Goal: Information Seeking & Learning: Check status

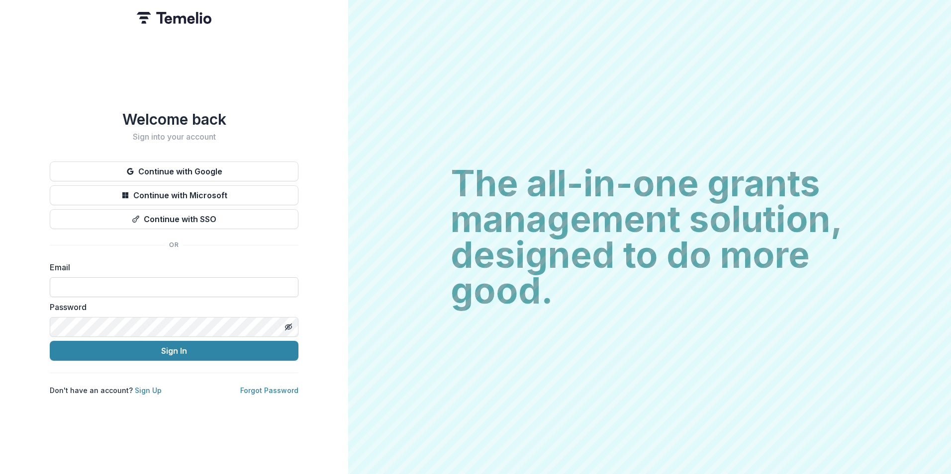
click at [204, 278] on input at bounding box center [174, 288] width 249 height 20
type input "**********"
click at [50, 341] on button "Sign In" at bounding box center [174, 351] width 249 height 20
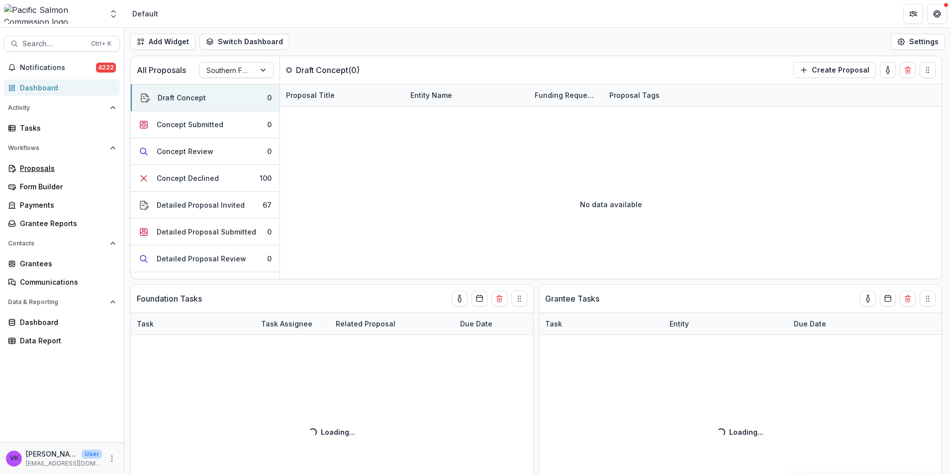
drag, startPoint x: 46, startPoint y: 166, endPoint x: 120, endPoint y: 169, distance: 74.2
click at [46, 166] on div "Proposals" at bounding box center [66, 168] width 92 height 10
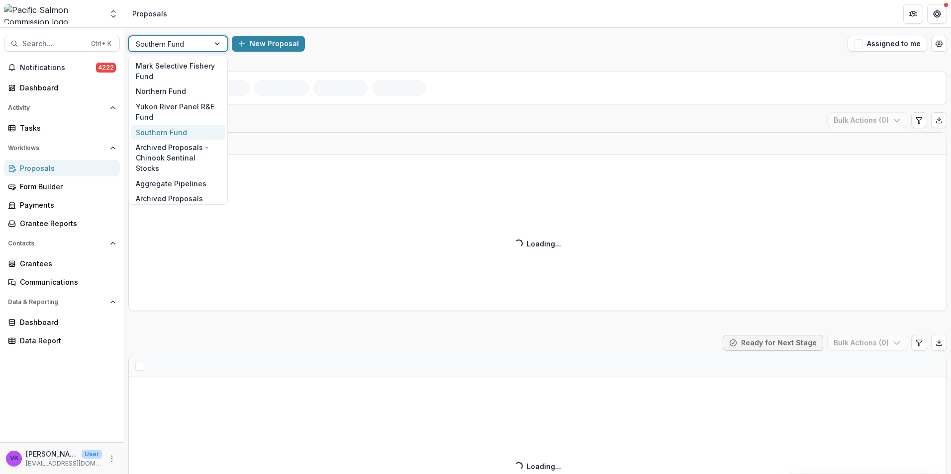
click at [216, 42] on div at bounding box center [218, 43] width 18 height 15
click at [170, 92] on div "Northern Fund" at bounding box center [178, 91] width 94 height 15
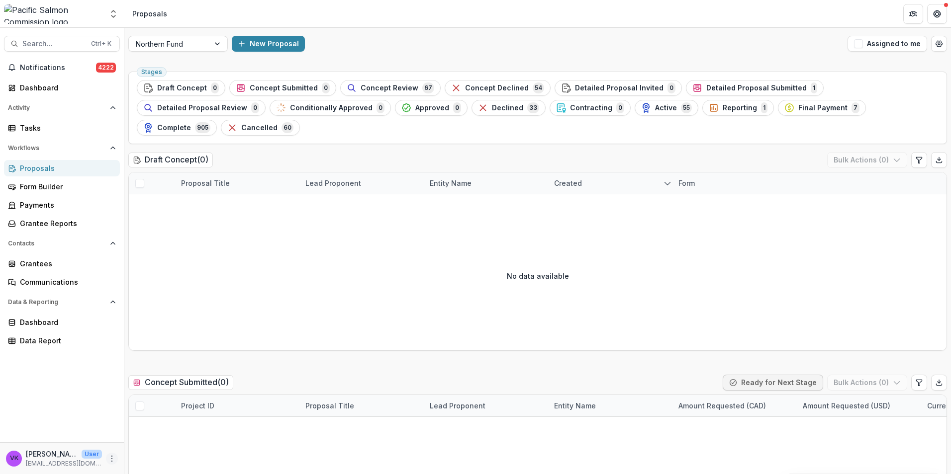
click at [109, 458] on icon "More" at bounding box center [112, 459] width 8 height 8
drag, startPoint x: 110, startPoint y: 457, endPoint x: 121, endPoint y: 457, distance: 11.4
click at [110, 458] on icon "More" at bounding box center [112, 459] width 8 height 8
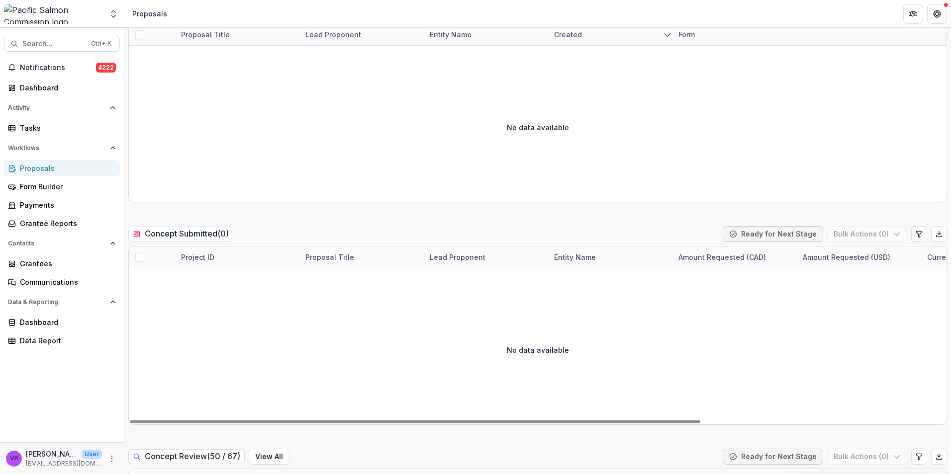
scroll to position [199, 0]
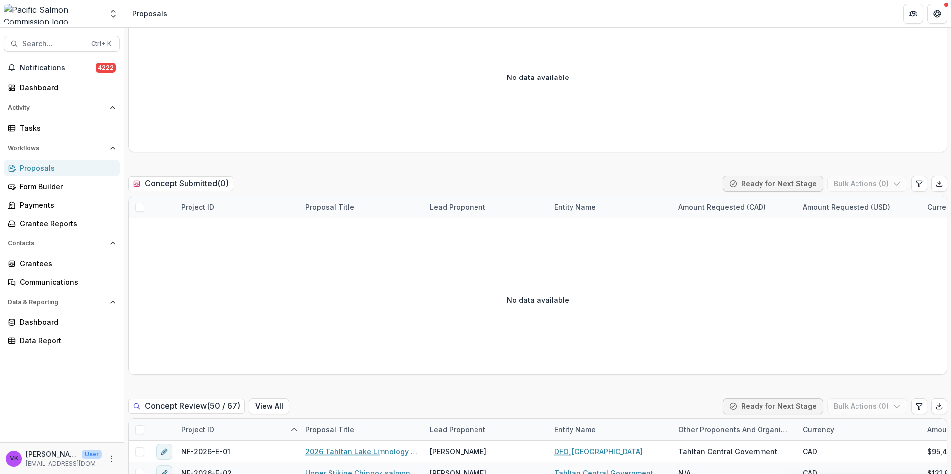
drag, startPoint x: 111, startPoint y: 458, endPoint x: 151, endPoint y: 450, distance: 40.0
click at [111, 458] on icon "More" at bounding box center [112, 459] width 8 height 8
click at [161, 440] on link "User Settings" at bounding box center [177, 438] width 106 height 16
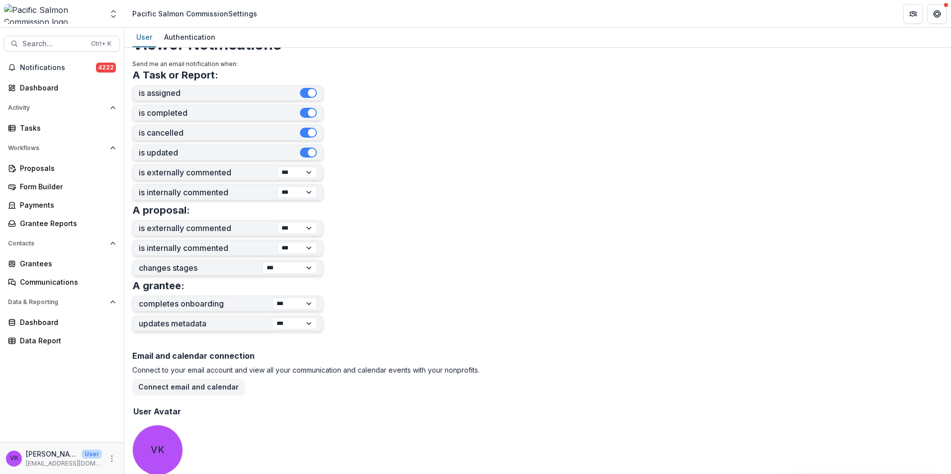
scroll to position [283, 0]
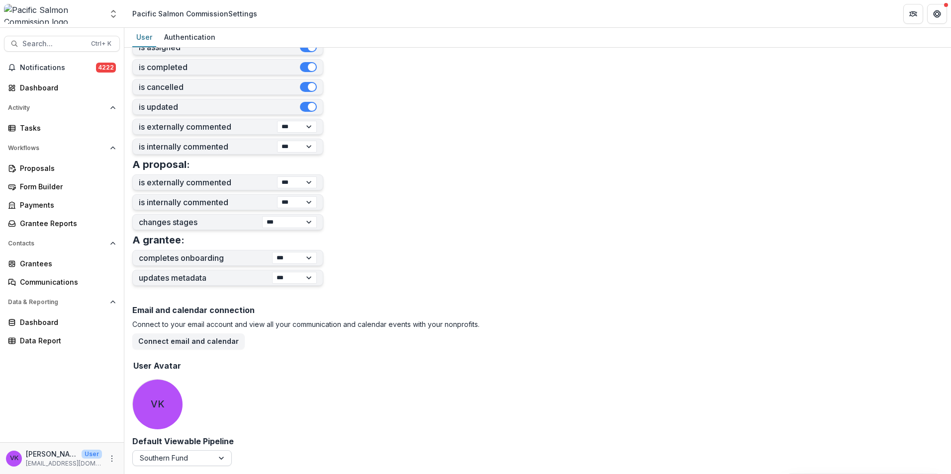
click at [222, 459] on div at bounding box center [222, 458] width 18 height 15
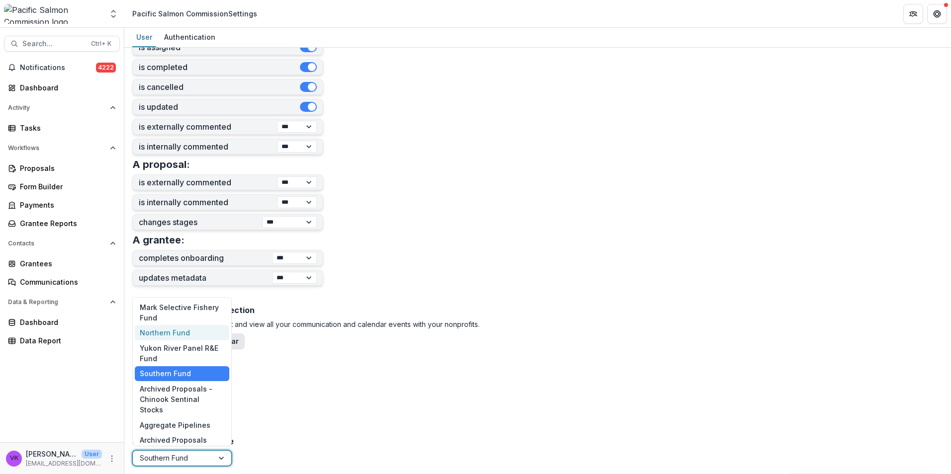
click at [191, 339] on div "Northern Fund" at bounding box center [182, 332] width 94 height 15
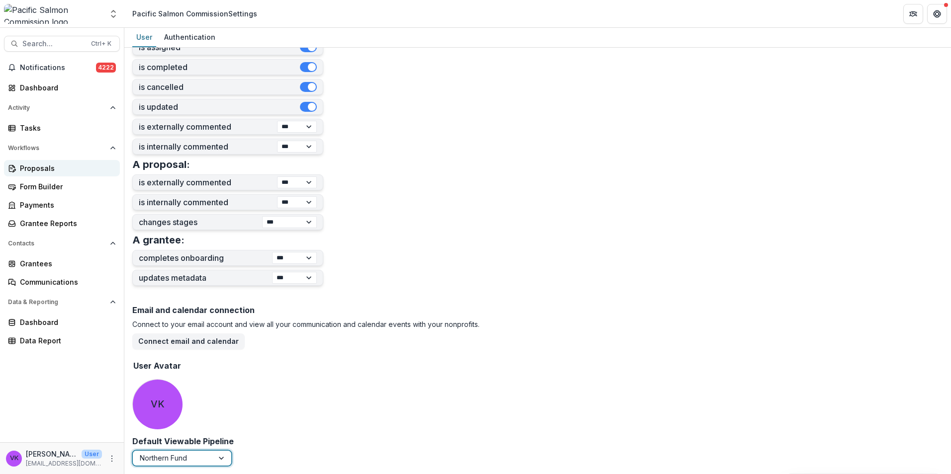
click at [42, 170] on div "Proposals" at bounding box center [66, 168] width 92 height 10
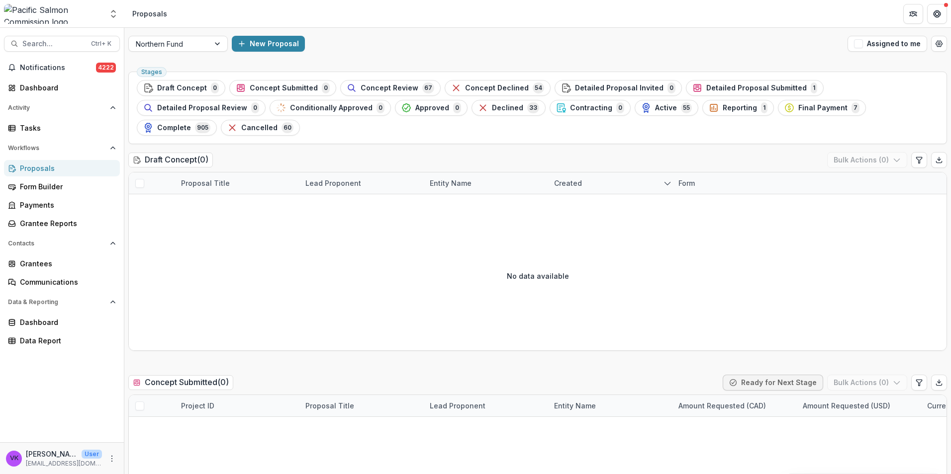
click at [655, 104] on span "Active" at bounding box center [666, 108] width 22 height 8
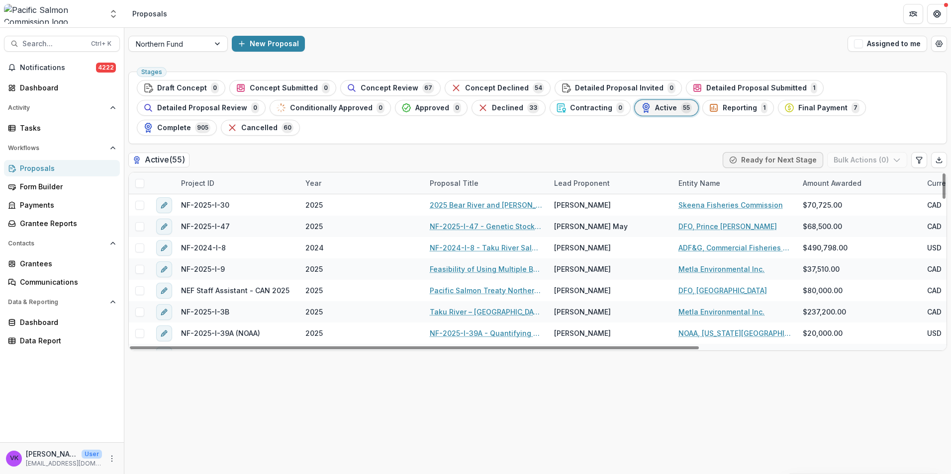
click at [229, 173] on div "Project ID" at bounding box center [237, 183] width 124 height 21
click at [244, 182] on input at bounding box center [236, 186] width 119 height 16
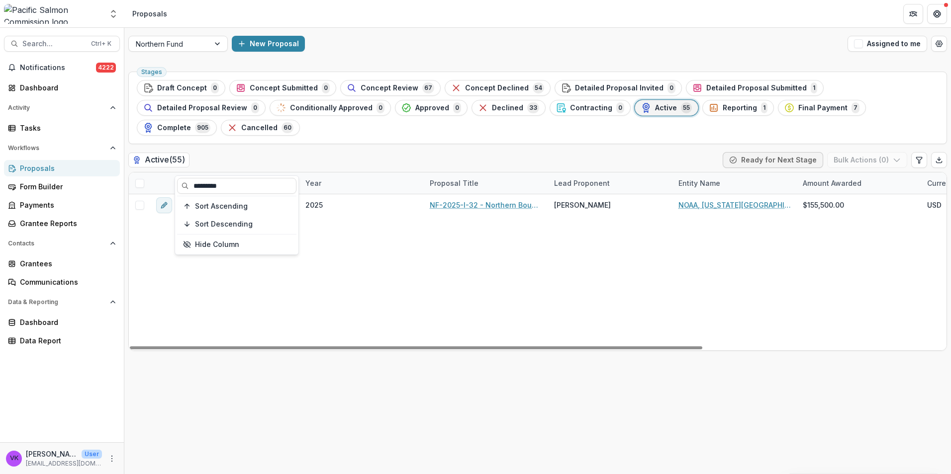
type input "*********"
drag, startPoint x: 468, startPoint y: 252, endPoint x: 482, endPoint y: 220, distance: 34.9
click at [469, 253] on div "NF-2025-I-32 2025 NF-2025-I-32 - Northern Boundary Area Sockeye Salmon Genetic …" at bounding box center [711, 272] width 1165 height 156
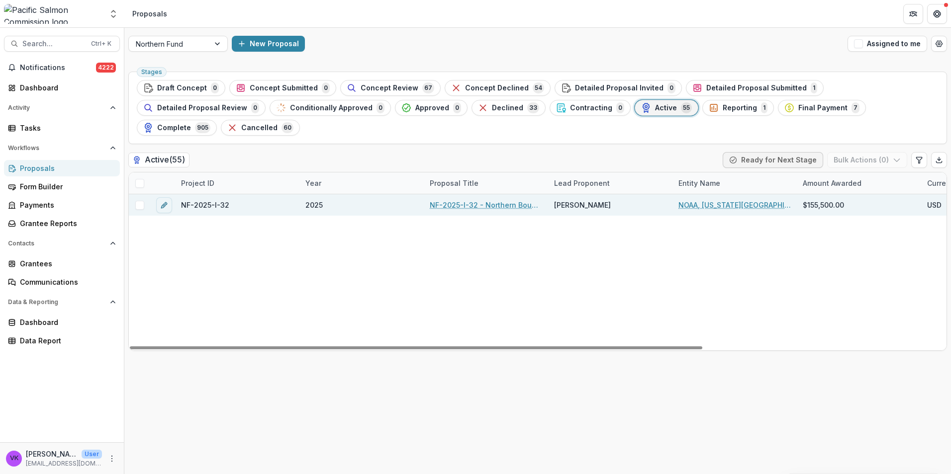
click at [483, 200] on link "NF-2025-I-32 - Northern Boundary Area Sockeye Salmon Genetic Stock Identificati…" at bounding box center [486, 205] width 112 height 10
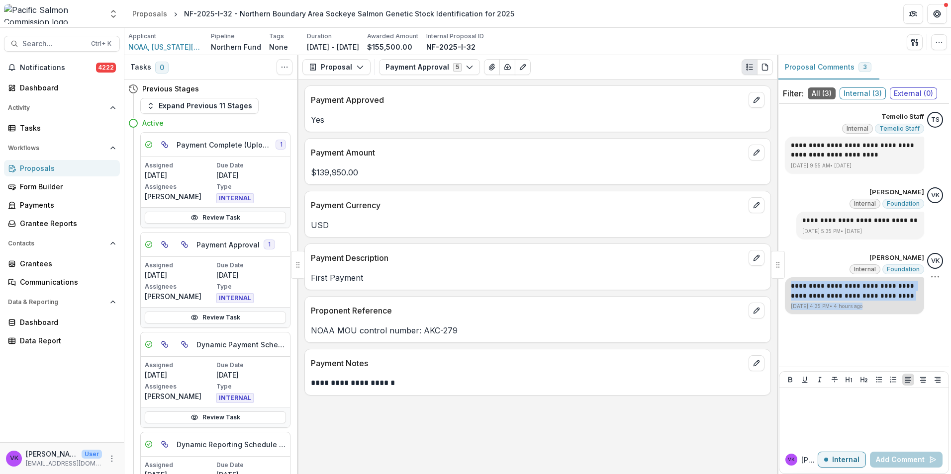
drag, startPoint x: 792, startPoint y: 287, endPoint x: 904, endPoint y: 303, distance: 113.6
click at [904, 303] on div "**********" at bounding box center [854, 296] width 139 height 37
drag, startPoint x: 904, startPoint y: 303, endPoint x: 852, endPoint y: 298, distance: 52.5
click at [878, 307] on p "[DATE] 4:35 PM • 4 hours ago" at bounding box center [854, 306] width 127 height 7
click at [790, 285] on div "**********" at bounding box center [854, 296] width 139 height 37
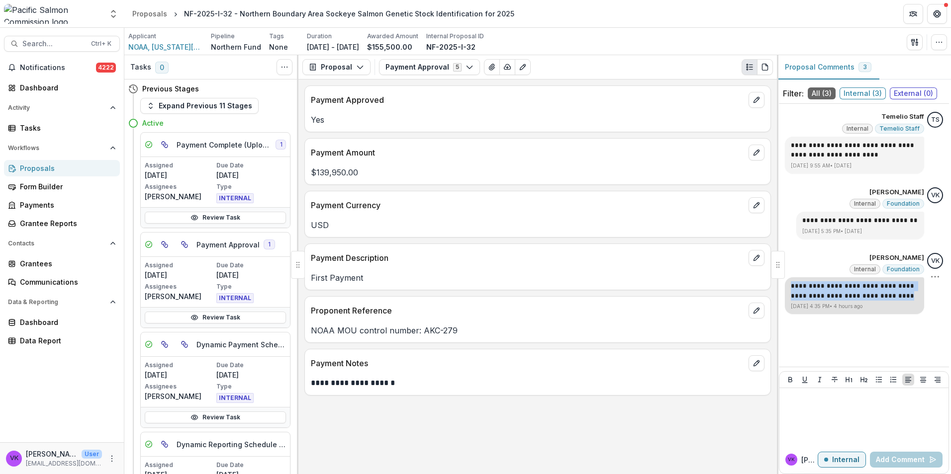
drag, startPoint x: 794, startPoint y: 285, endPoint x: 908, endPoint y: 299, distance: 115.2
click at [908, 299] on p "**********" at bounding box center [854, 291] width 127 height 19
drag, startPoint x: 712, startPoint y: 398, endPoint x: 794, endPoint y: 417, distance: 84.2
click at [711, 397] on div "**********" at bounding box center [537, 277] width 478 height 395
drag, startPoint x: 797, startPoint y: 285, endPoint x: 905, endPoint y: 299, distance: 108.9
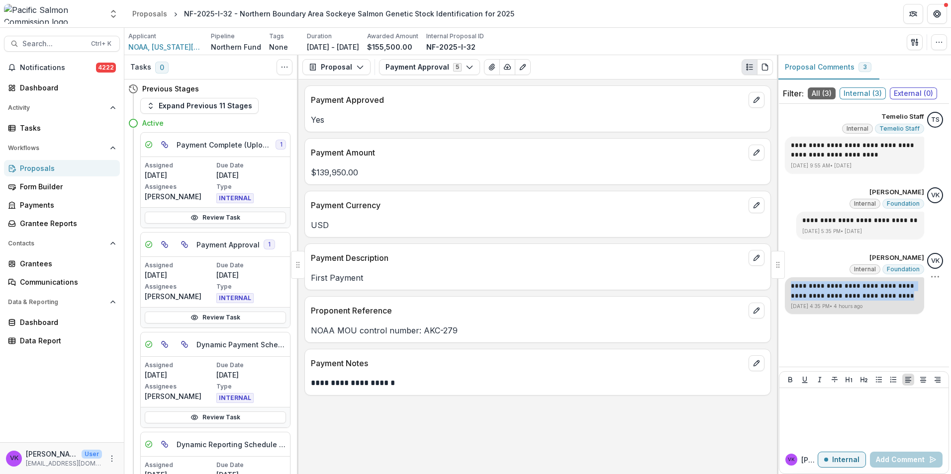
click at [905, 299] on p "**********" at bounding box center [854, 291] width 127 height 19
drag, startPoint x: 905, startPoint y: 299, endPoint x: 884, endPoint y: 295, distance: 20.9
copy p "**********"
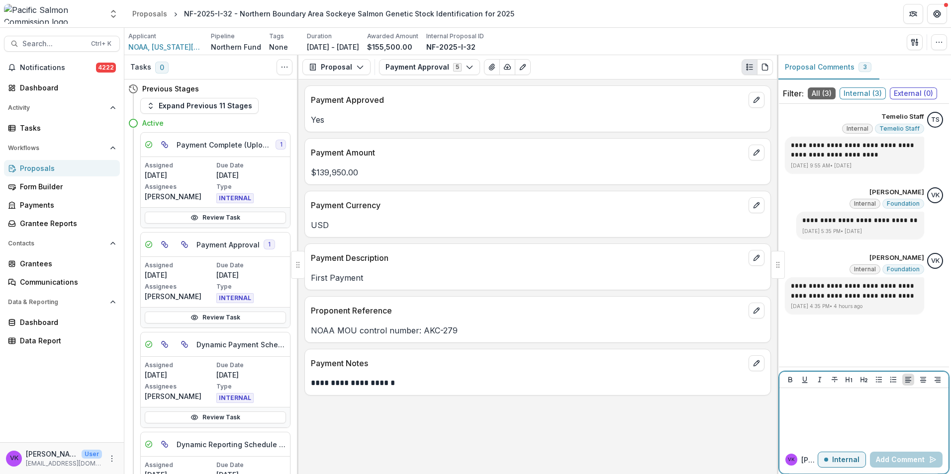
click at [836, 413] on div at bounding box center [863, 417] width 161 height 50
click at [840, 402] on p "**********" at bounding box center [863, 403] width 161 height 22
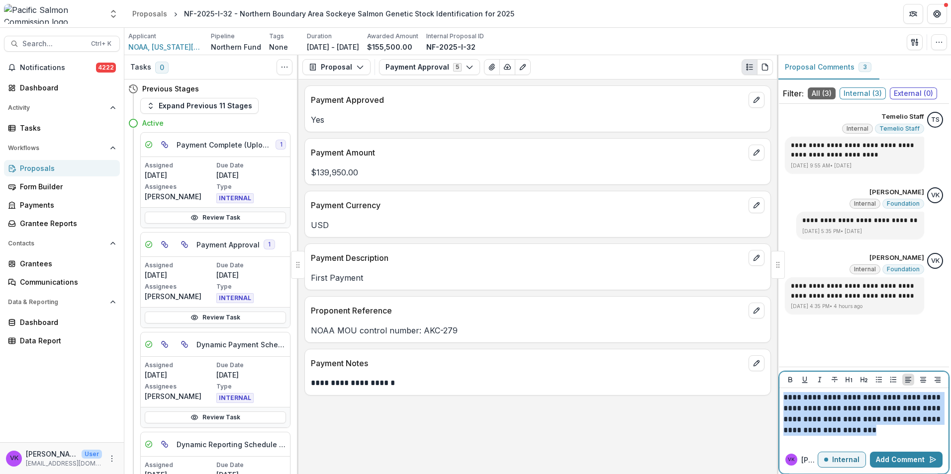
drag, startPoint x: 783, startPoint y: 396, endPoint x: 917, endPoint y: 431, distance: 138.1
click at [917, 431] on p "**********" at bounding box center [863, 414] width 161 height 44
copy p "**********"
click at [892, 462] on button "Add Comment" at bounding box center [906, 460] width 73 height 16
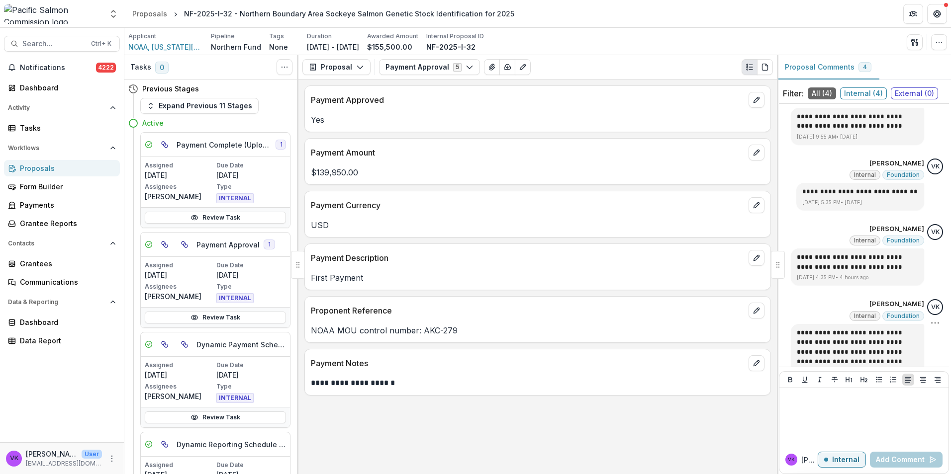
scroll to position [57, 0]
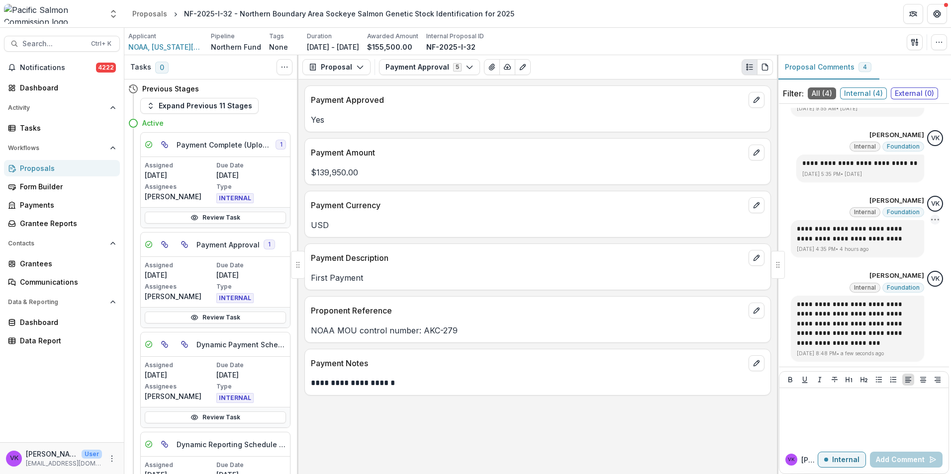
click at [938, 220] on circle "Options" at bounding box center [938, 219] width 0 height 0
click at [854, 238] on button "Delete" at bounding box center [878, 240] width 106 height 18
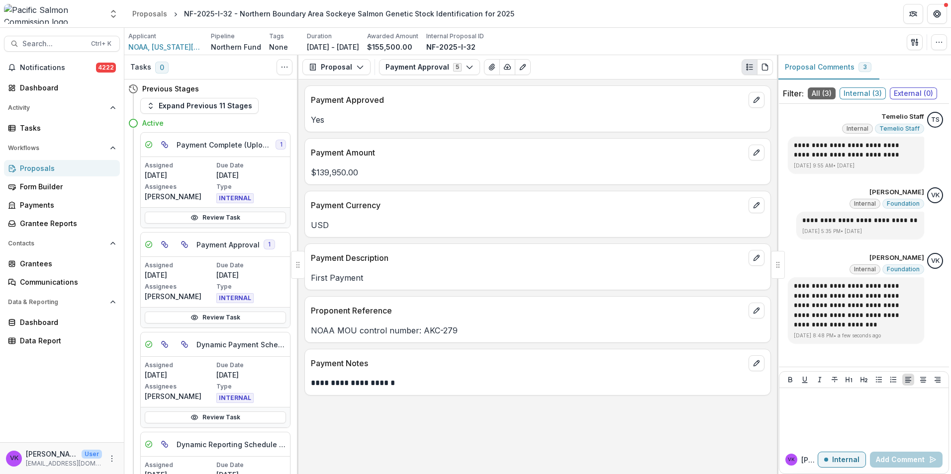
scroll to position [0, 0]
click at [39, 166] on div "Proposals" at bounding box center [66, 168] width 92 height 10
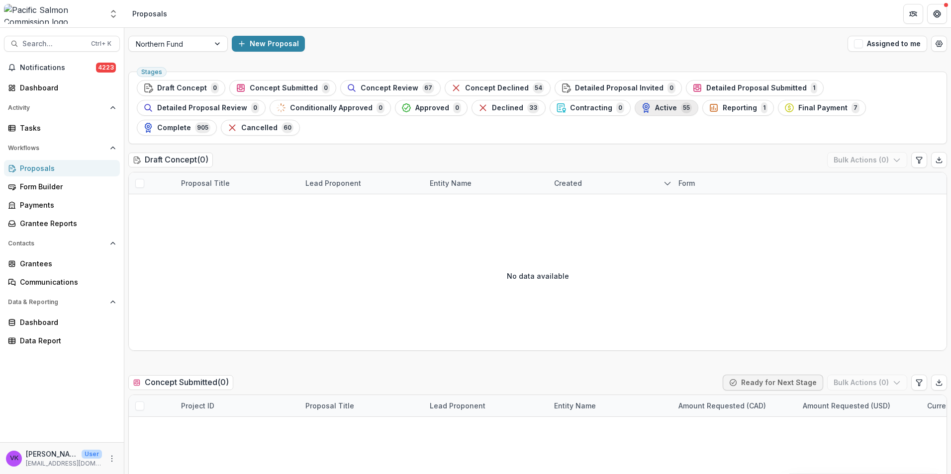
click at [655, 104] on span "Active" at bounding box center [666, 108] width 22 height 8
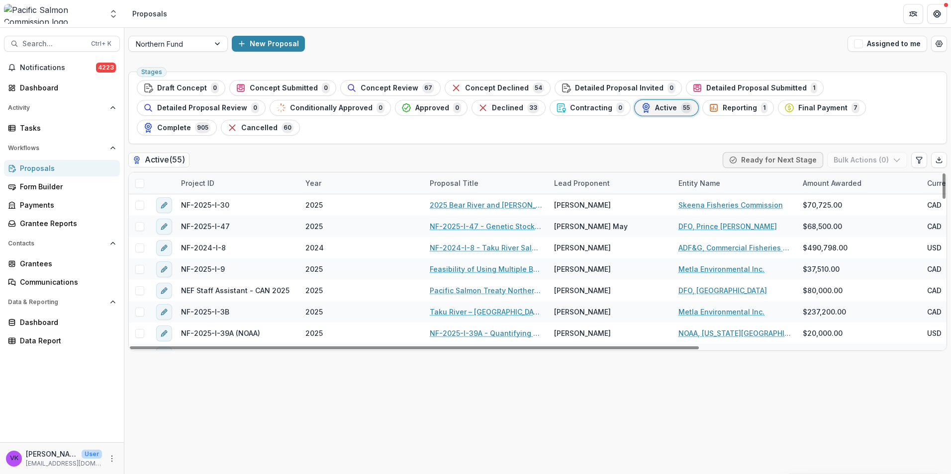
click at [238, 173] on div "Project ID" at bounding box center [237, 183] width 124 height 21
click at [238, 180] on input at bounding box center [236, 186] width 119 height 16
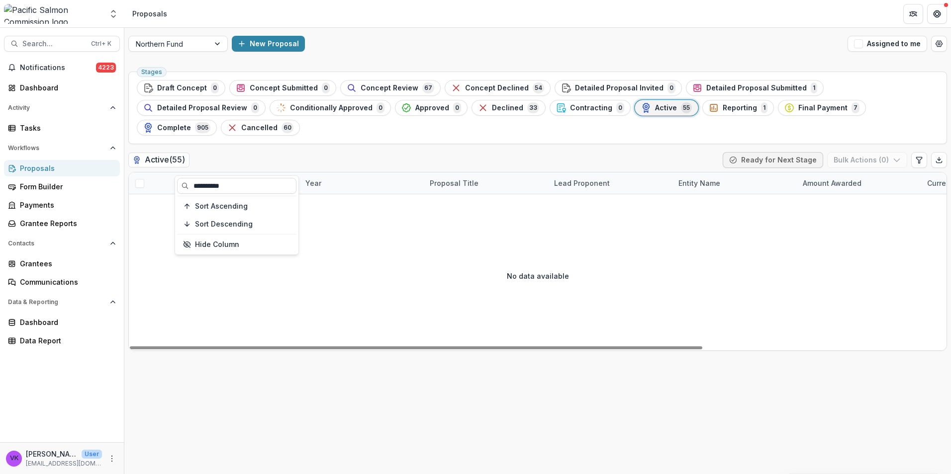
type input "**********"
click at [351, 248] on div "No data available" at bounding box center [538, 275] width 818 height 149
click at [233, 173] on div "Project ID" at bounding box center [237, 183] width 124 height 21
drag, startPoint x: 245, startPoint y: 187, endPoint x: 315, endPoint y: 203, distance: 72.0
click at [245, 186] on input "**********" at bounding box center [236, 186] width 119 height 16
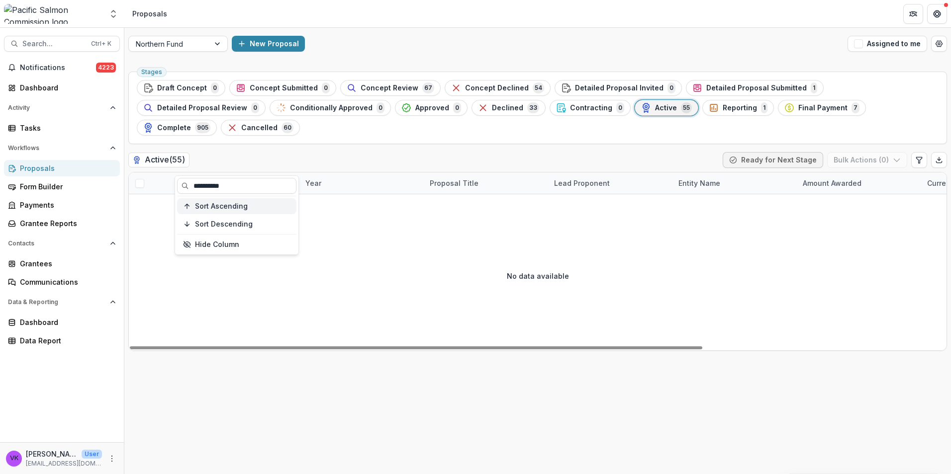
drag, startPoint x: 223, startPoint y: 184, endPoint x: 232, endPoint y: 199, distance: 17.4
click at [224, 184] on input "**********" at bounding box center [236, 186] width 119 height 16
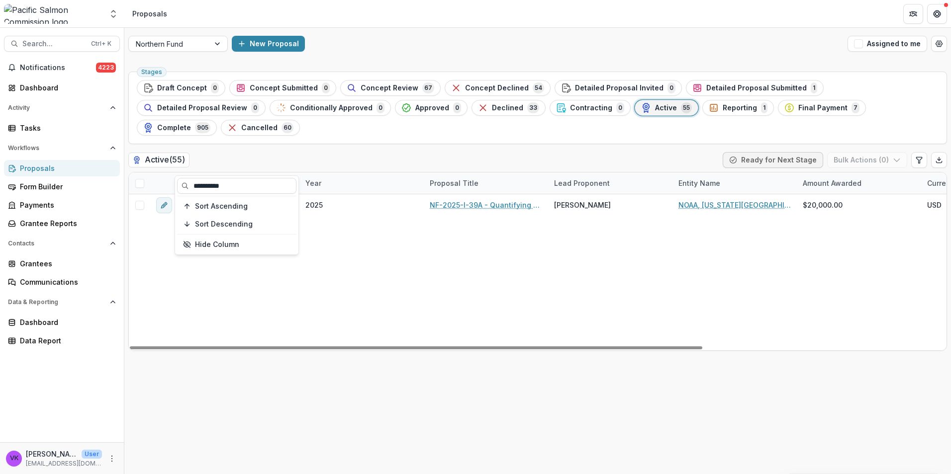
type input "**********"
click at [463, 265] on div "NF-2025-I-39A (NOAA) 2025 NF-2025-I-39A - Quantifying effects of [MEDICAL_DATA]…" at bounding box center [711, 272] width 1165 height 156
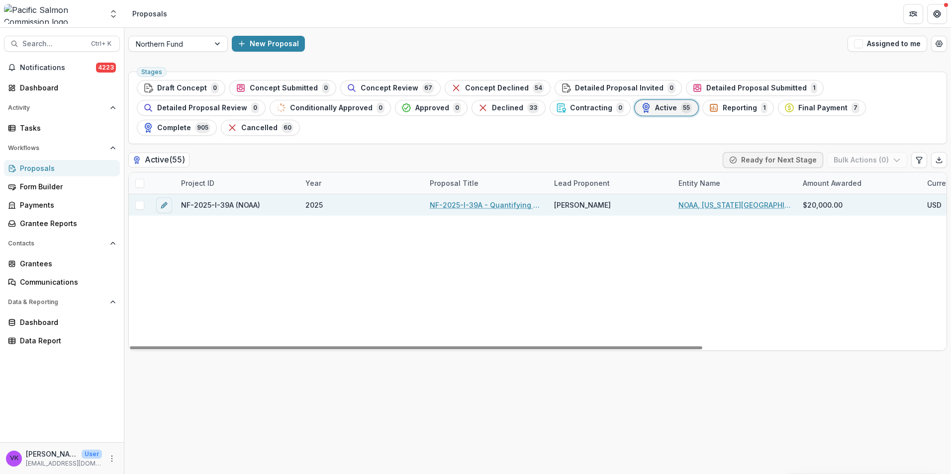
drag, startPoint x: 460, startPoint y: 186, endPoint x: 469, endPoint y: 188, distance: 9.6
click at [460, 200] on link "NF-2025-I-39A - Quantifying effects of [MEDICAL_DATA] deficiency on marine surv…" at bounding box center [486, 205] width 112 height 10
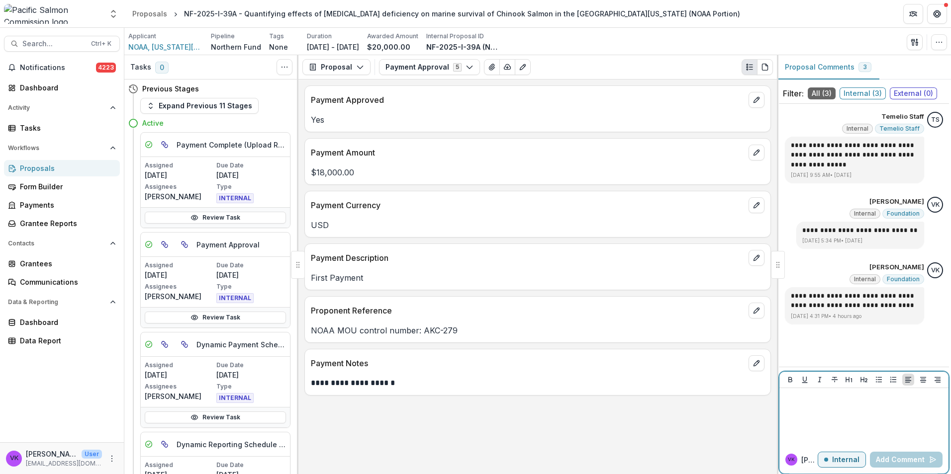
click at [833, 406] on div at bounding box center [863, 417] width 161 height 50
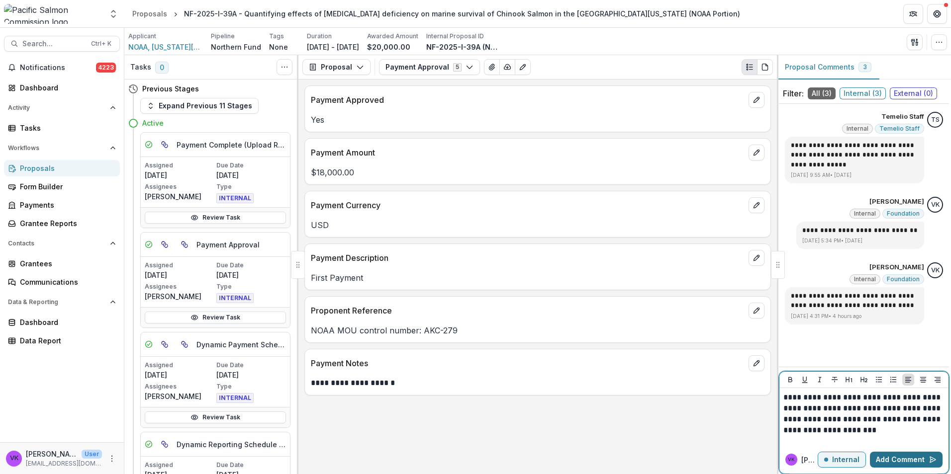
click at [903, 462] on button "Add Comment" at bounding box center [906, 460] width 73 height 16
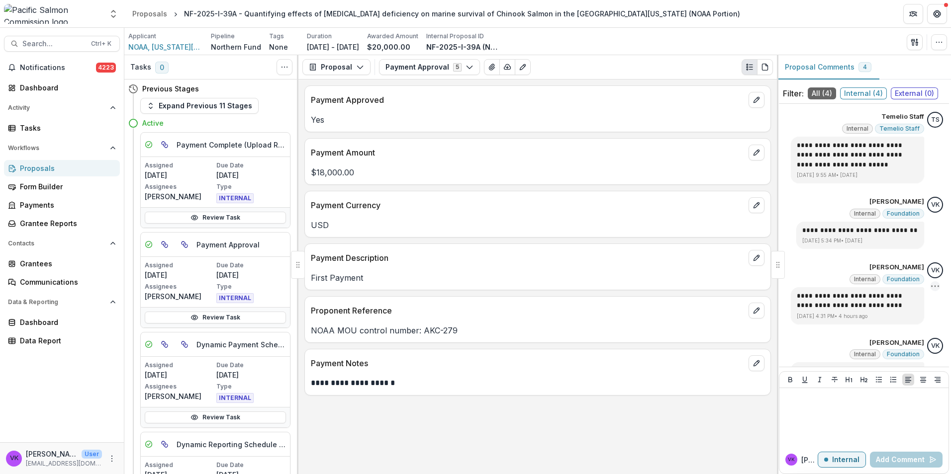
click at [930, 288] on icon "Options" at bounding box center [935, 287] width 10 height 10
click at [853, 307] on button "Delete" at bounding box center [878, 307] width 106 height 18
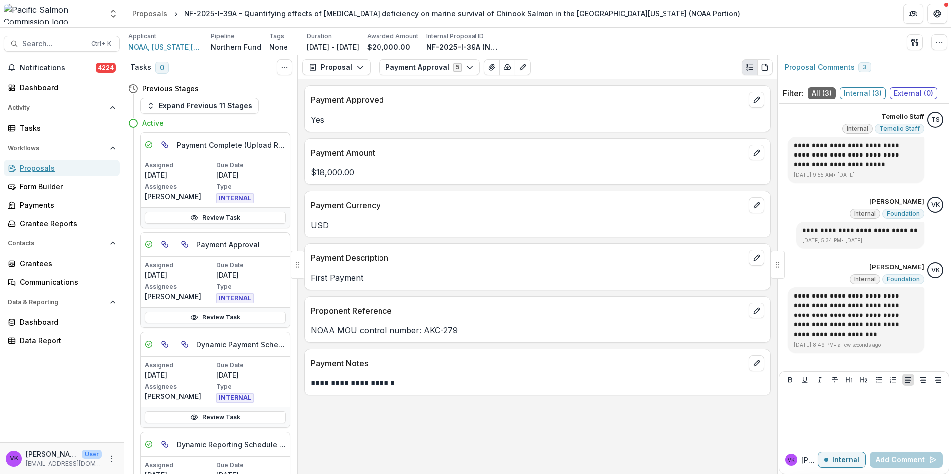
drag, startPoint x: 43, startPoint y: 170, endPoint x: 260, endPoint y: 189, distance: 217.1
click at [43, 170] on div "Proposals" at bounding box center [66, 168] width 92 height 10
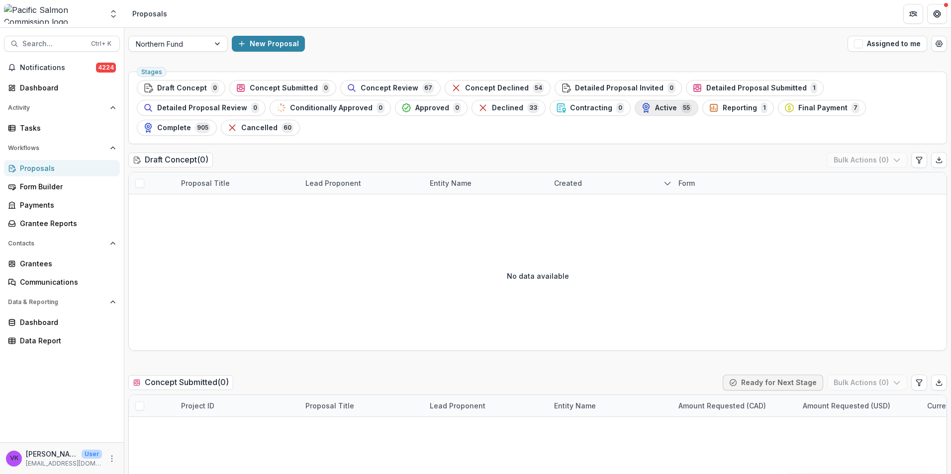
click at [655, 108] on span "Active" at bounding box center [666, 108] width 22 height 8
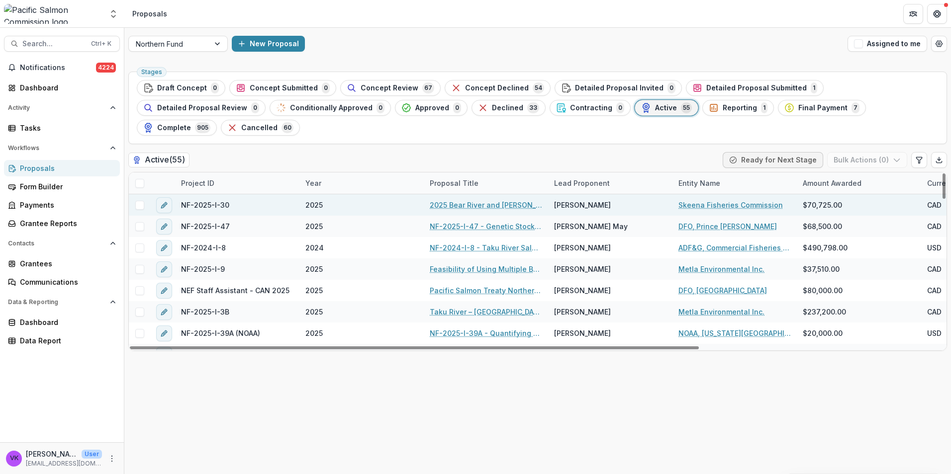
drag, startPoint x: 227, startPoint y: 157, endPoint x: 247, endPoint y: 175, distance: 26.7
click at [227, 173] on div "Project ID" at bounding box center [237, 183] width 124 height 21
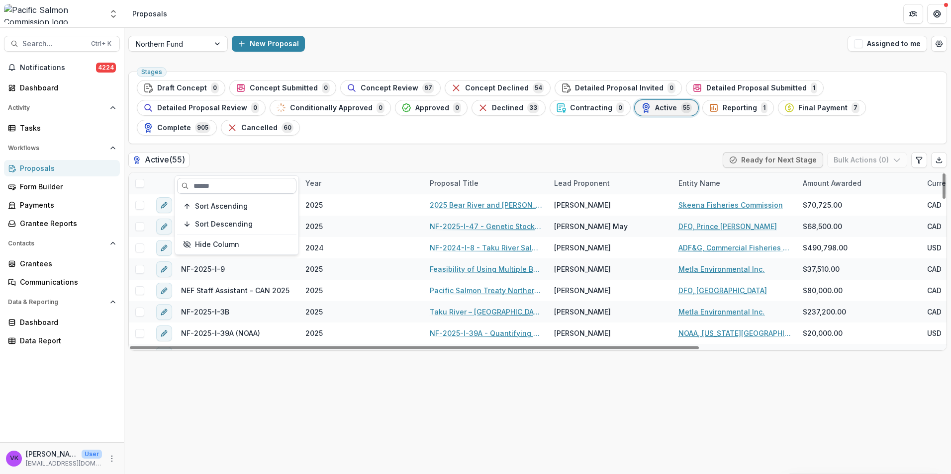
drag, startPoint x: 236, startPoint y: 184, endPoint x: 245, endPoint y: 186, distance: 9.2
click at [236, 184] on input at bounding box center [236, 186] width 119 height 16
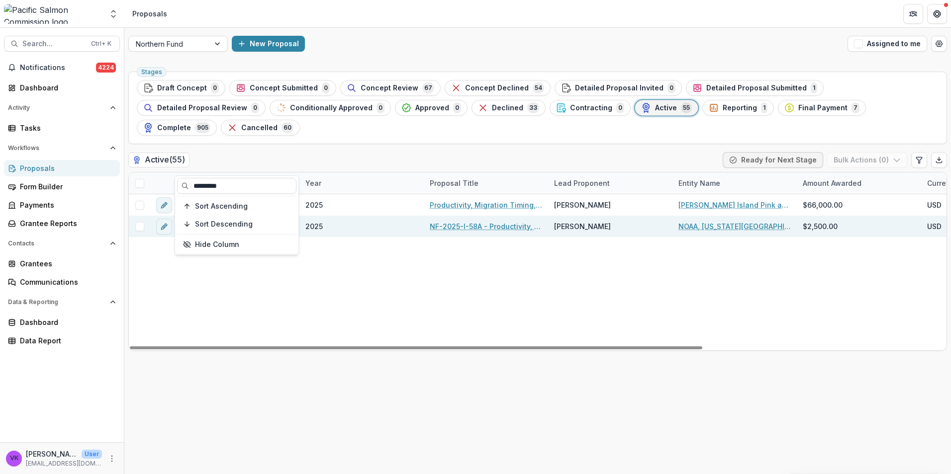
type input "*********"
click at [472, 221] on link "NF-2025-I-58A - Productivity, Migration Timing, and Survival of Sockeye, Coho, …" at bounding box center [486, 226] width 112 height 10
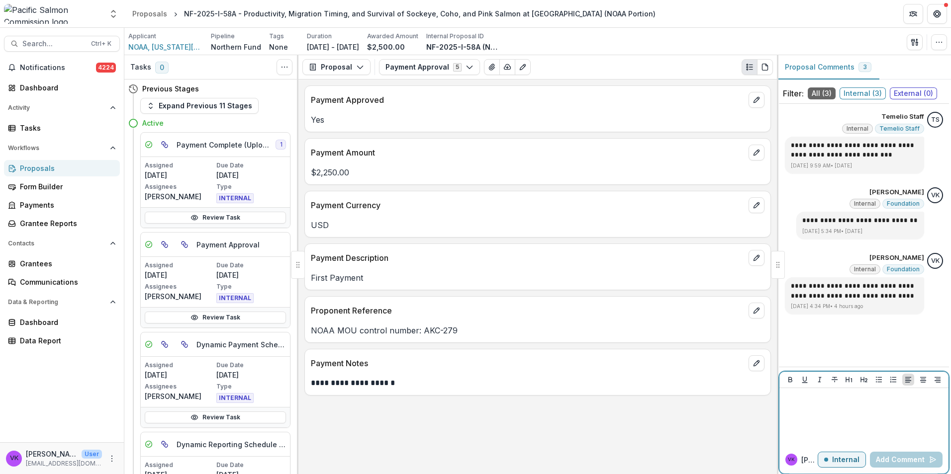
click at [832, 402] on p at bounding box center [863, 397] width 161 height 11
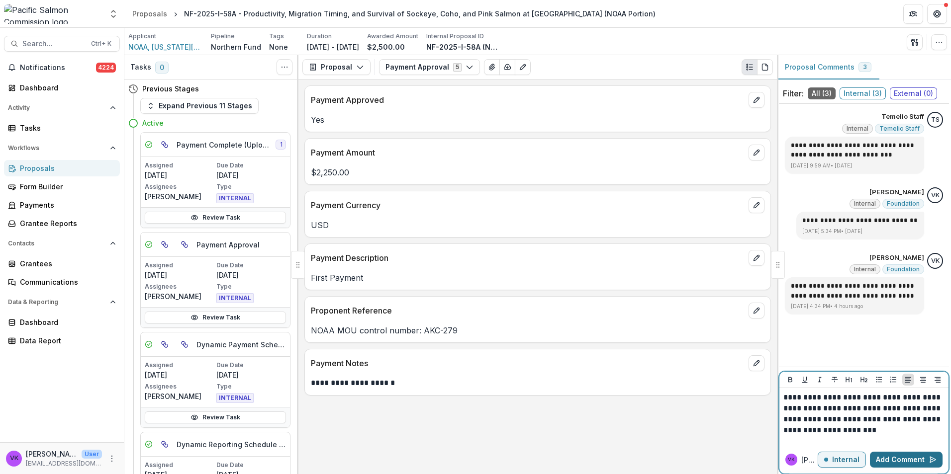
click at [907, 458] on button "Add Comment" at bounding box center [906, 460] width 73 height 16
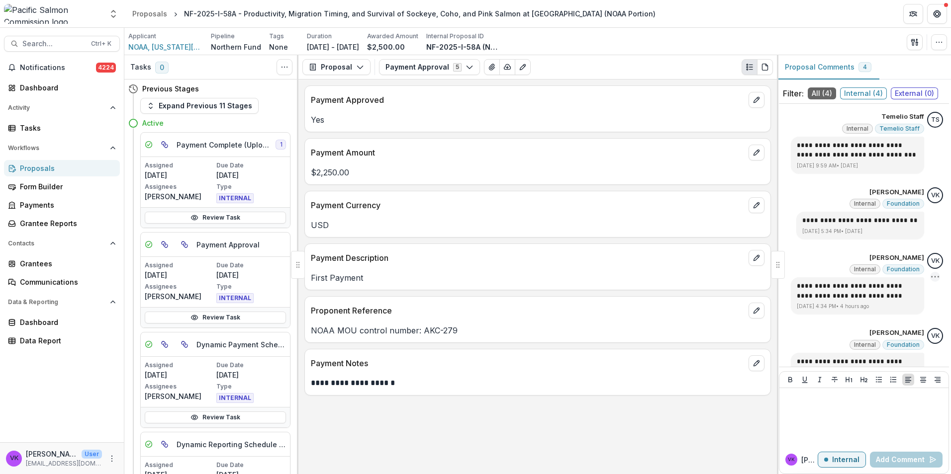
drag, startPoint x: 926, startPoint y: 274, endPoint x: 929, endPoint y: 284, distance: 10.3
click at [930, 275] on icon "Options" at bounding box center [935, 277] width 10 height 10
click at [849, 298] on button "Delete" at bounding box center [878, 297] width 106 height 18
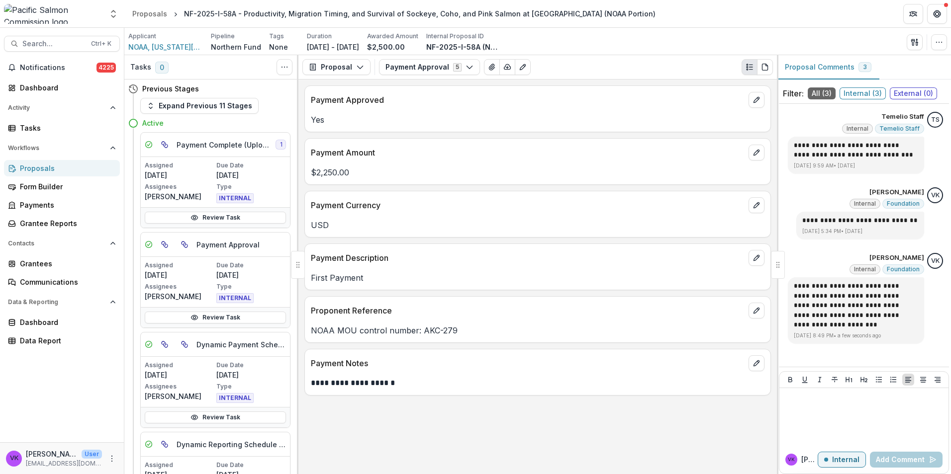
click at [22, 167] on div "Proposals" at bounding box center [66, 168] width 92 height 10
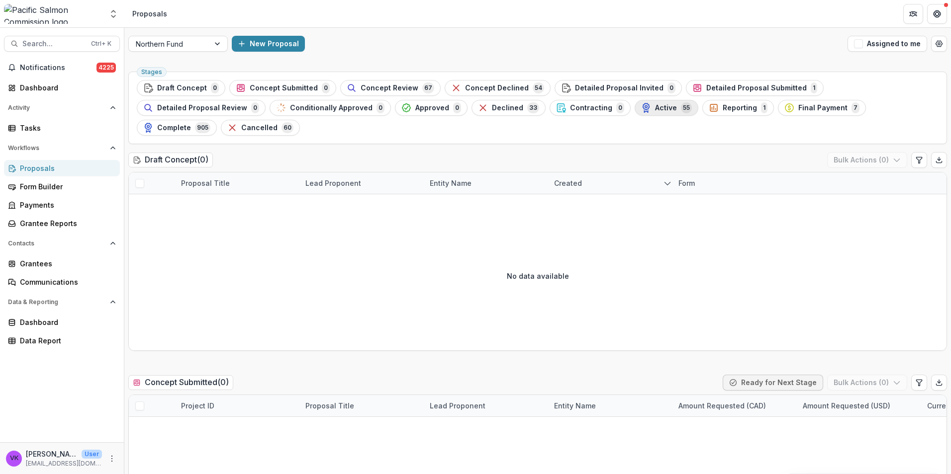
click at [655, 111] on span "Active" at bounding box center [666, 108] width 22 height 8
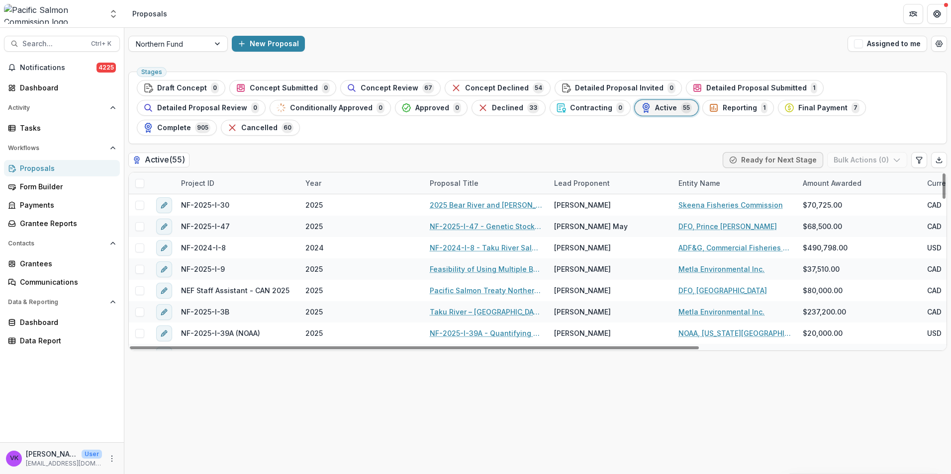
click at [235, 173] on div "Project ID" at bounding box center [237, 183] width 124 height 21
click at [236, 182] on input at bounding box center [236, 186] width 119 height 16
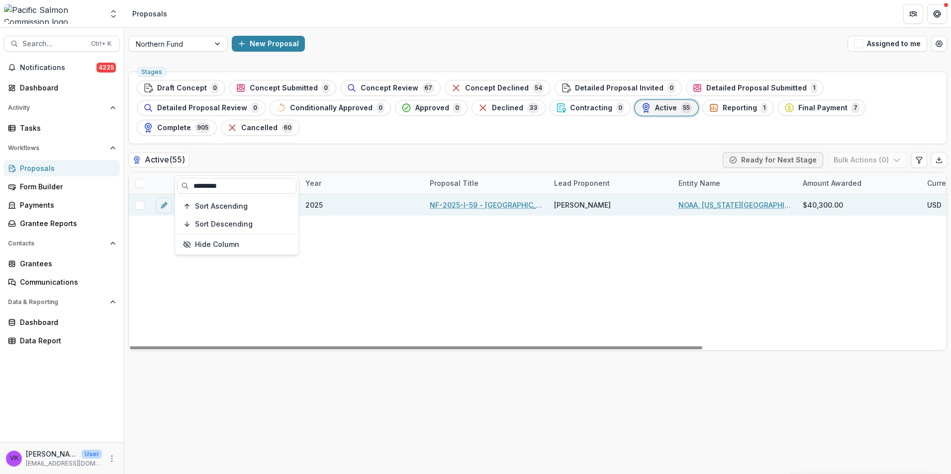
type input "*********"
click at [479, 194] on div "NF-2025-I-59 - [GEOGRAPHIC_DATA][US_STATE] Coastal Monitoring" at bounding box center [486, 204] width 124 height 21
click at [489, 200] on link "NF-2025-I-59 - [GEOGRAPHIC_DATA][US_STATE] Coastal Monitoring" at bounding box center [486, 205] width 112 height 10
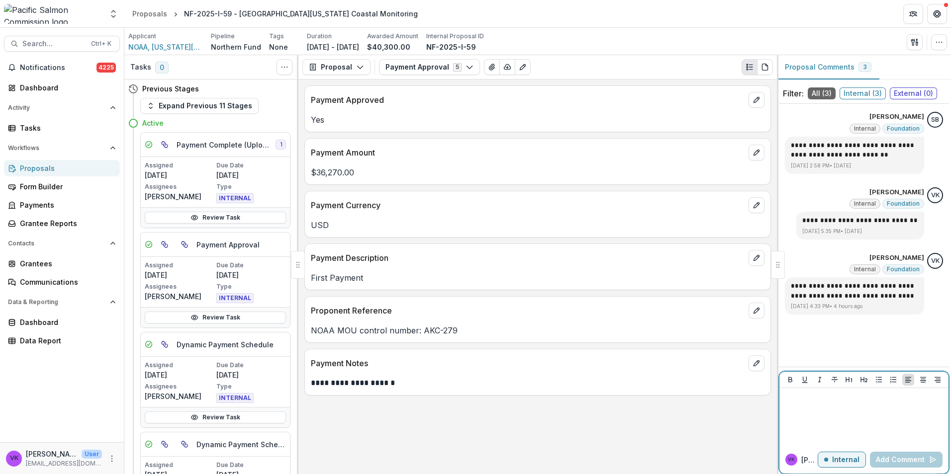
click at [838, 412] on div at bounding box center [863, 417] width 161 height 50
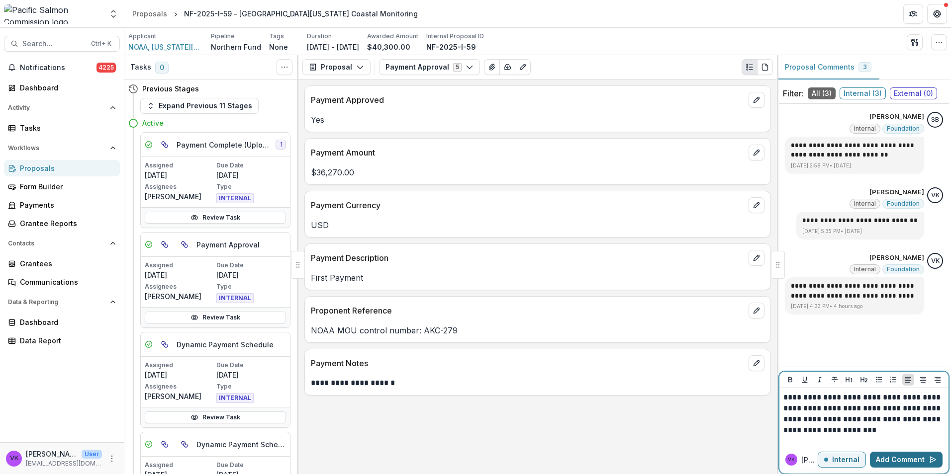
click at [897, 455] on button "Add Comment" at bounding box center [906, 460] width 73 height 16
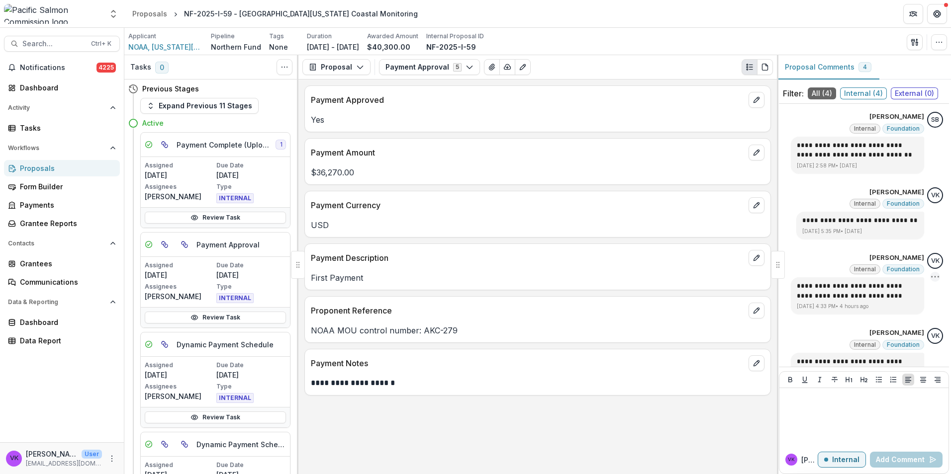
click at [930, 275] on icon "Options" at bounding box center [935, 277] width 10 height 10
click at [857, 295] on button "Delete" at bounding box center [878, 297] width 106 height 18
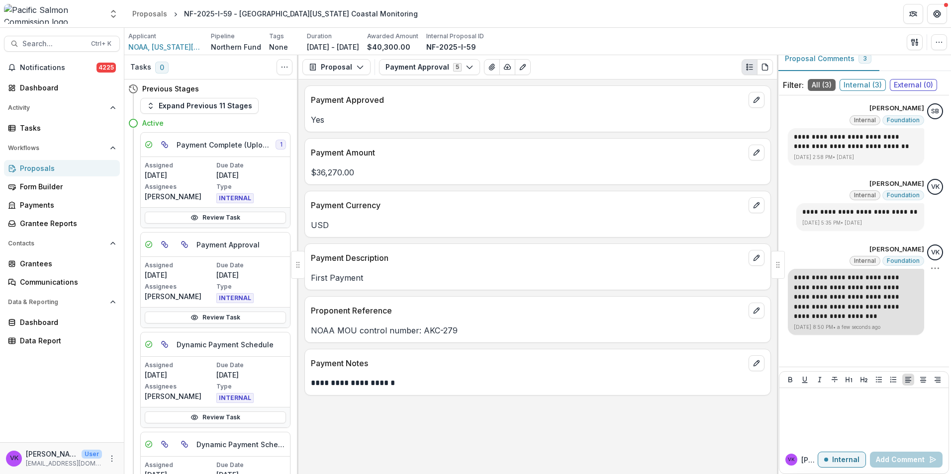
scroll to position [10, 0]
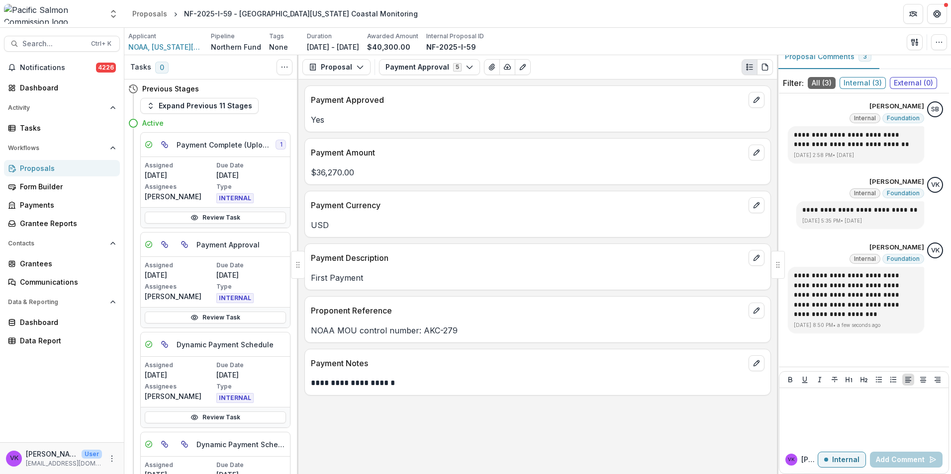
click at [28, 168] on div "Proposals" at bounding box center [66, 168] width 92 height 10
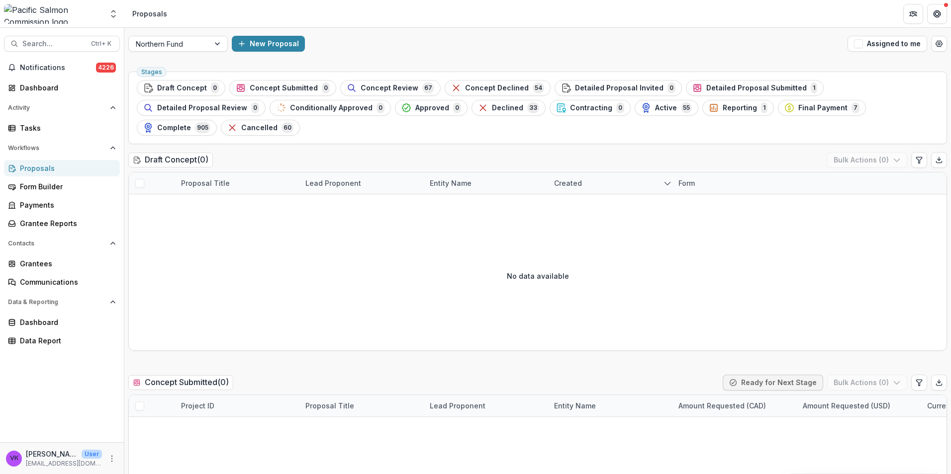
click at [655, 111] on span "Active" at bounding box center [666, 108] width 22 height 8
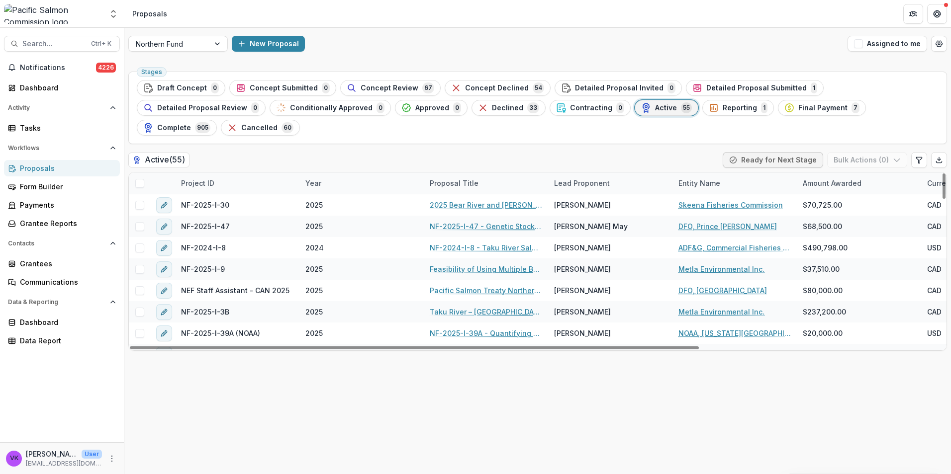
click at [234, 173] on div "Project ID" at bounding box center [237, 183] width 124 height 21
click at [229, 189] on input at bounding box center [236, 186] width 119 height 16
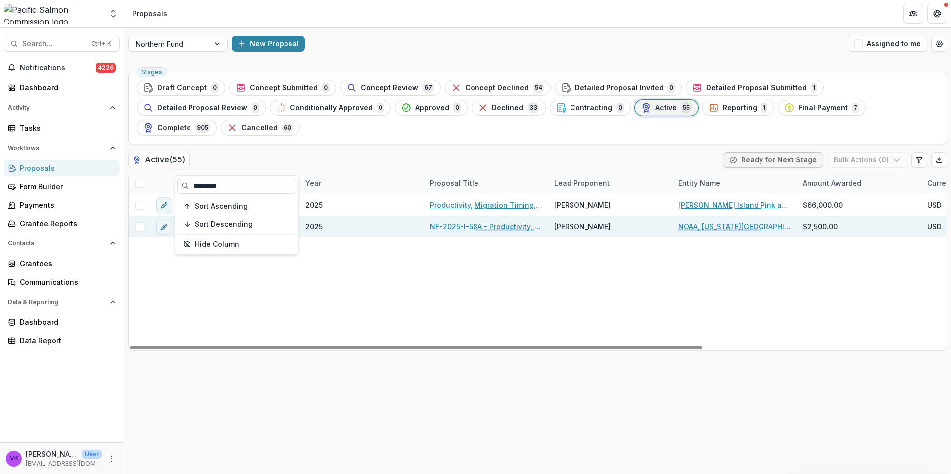
type input "*********"
click at [466, 221] on link "NF-2025-I-58A - Productivity, Migration Timing, and Survival of Sockeye, Coho, …" at bounding box center [486, 226] width 112 height 10
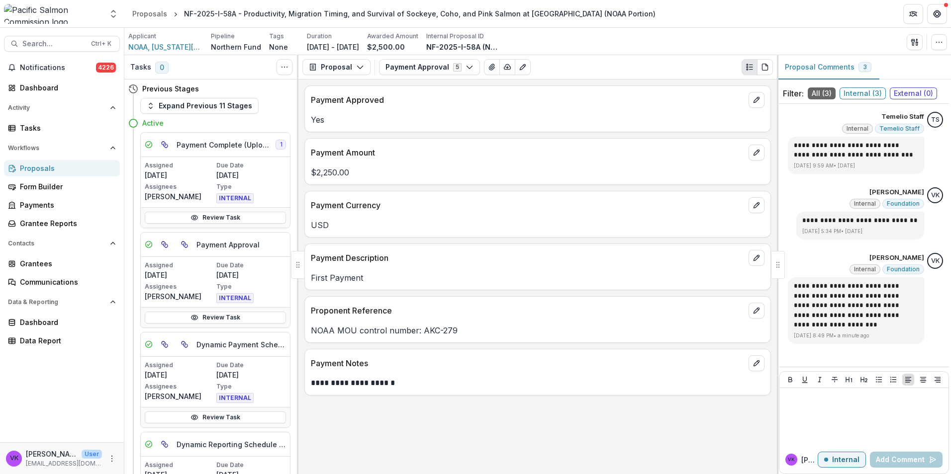
click at [41, 170] on div "Proposals" at bounding box center [66, 168] width 92 height 10
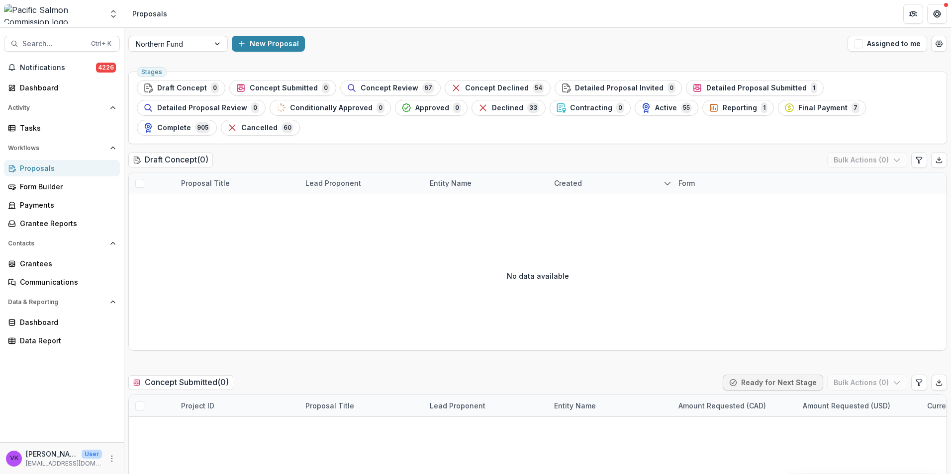
drag, startPoint x: 522, startPoint y: 110, endPoint x: 554, endPoint y: 123, distance: 34.5
click at [655, 110] on span "Active" at bounding box center [666, 108] width 22 height 8
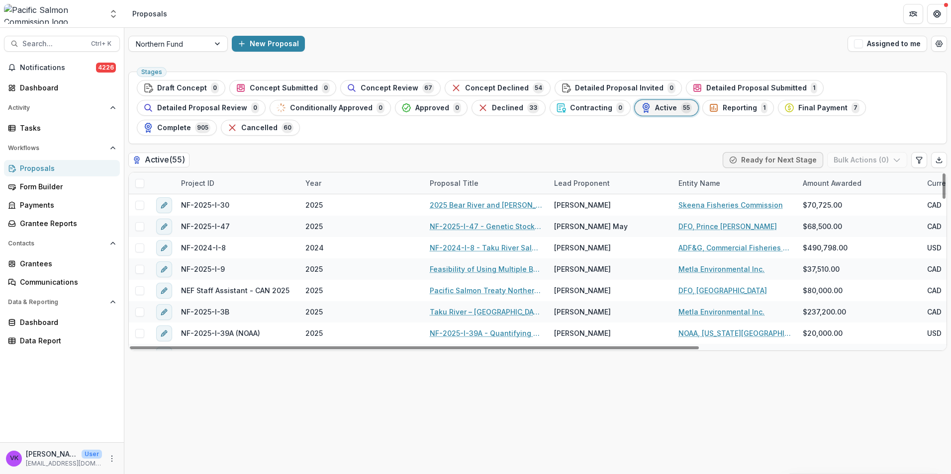
click at [235, 173] on div "Project ID" at bounding box center [237, 183] width 124 height 21
drag, startPoint x: 243, startPoint y: 191, endPoint x: 272, endPoint y: 219, distance: 39.7
click at [244, 190] on input at bounding box center [236, 186] width 119 height 16
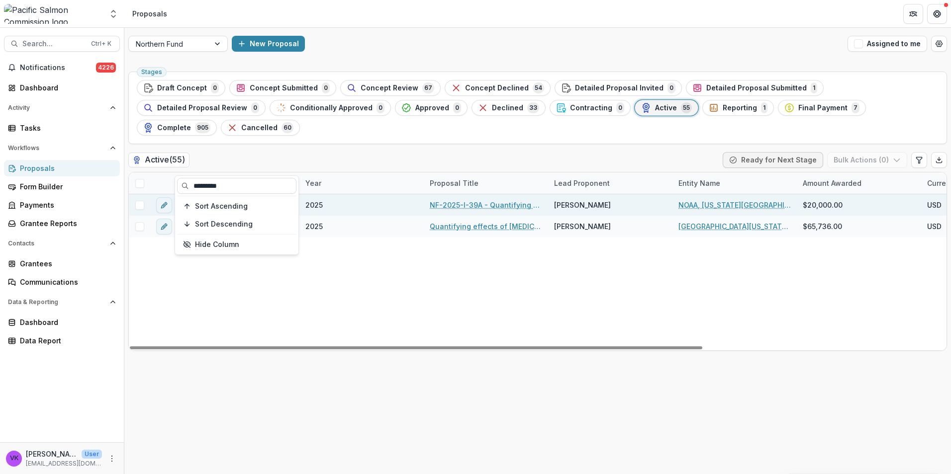
type input "*********"
drag, startPoint x: 465, startPoint y: 184, endPoint x: 705, endPoint y: 280, distance: 258.7
click at [466, 200] on link "NF-2025-I-39A - Quantifying effects of [MEDICAL_DATA] deficiency on marine surv…" at bounding box center [486, 205] width 112 height 10
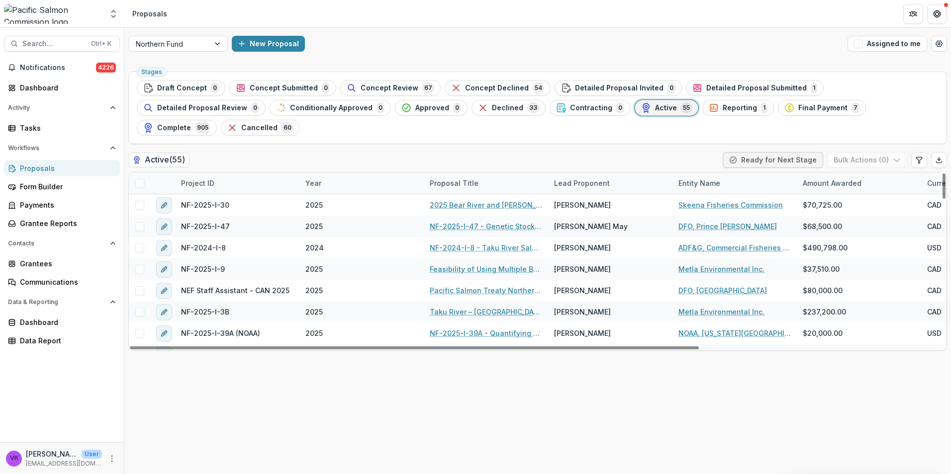
click at [235, 173] on div "Project ID" at bounding box center [237, 183] width 124 height 21
click at [273, 183] on input at bounding box center [236, 186] width 119 height 16
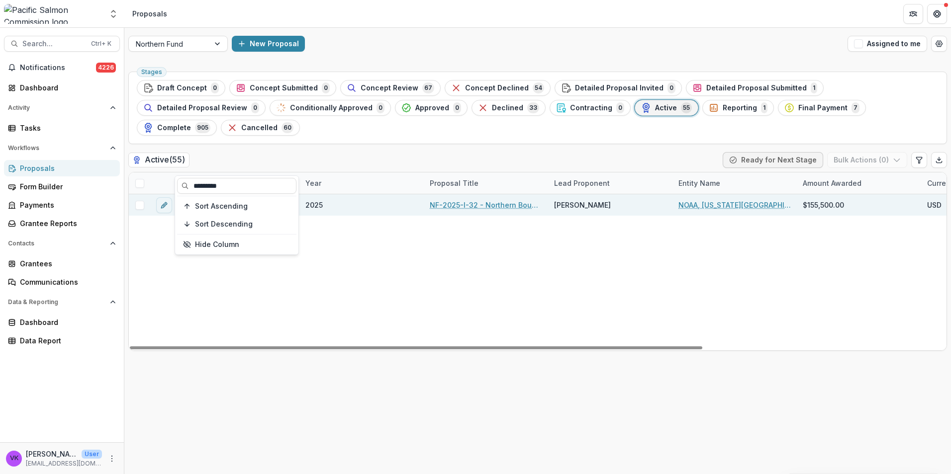
type input "*********"
click at [512, 200] on link "NF-2025-I-32 - Northern Boundary Area Sockeye Salmon Genetic Stock Identificati…" at bounding box center [486, 205] width 112 height 10
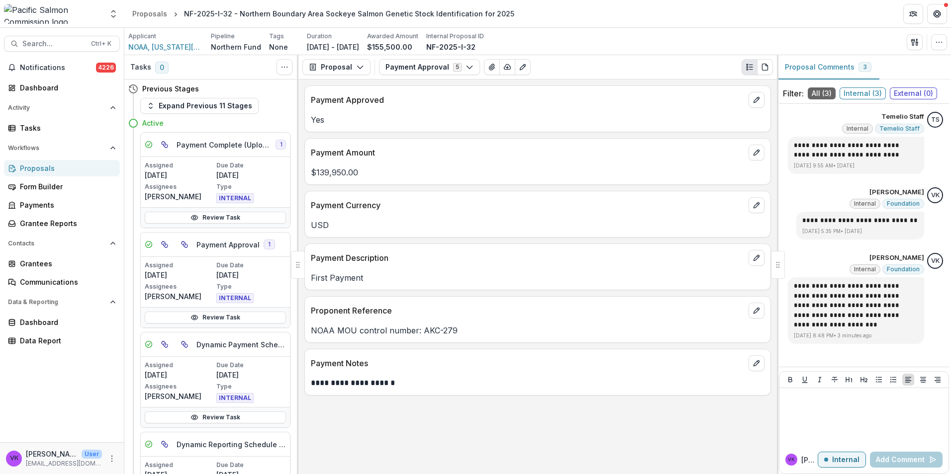
click at [31, 166] on div "Proposals" at bounding box center [66, 168] width 92 height 10
